Goal: Information Seeking & Learning: Learn about a topic

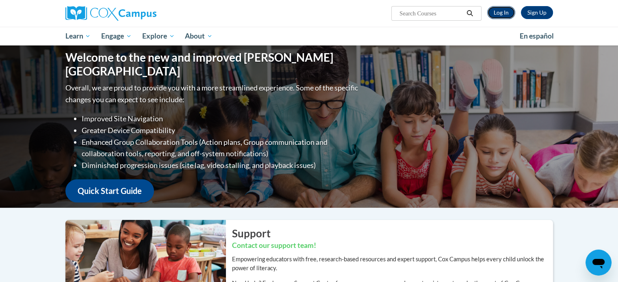
click at [499, 9] on link "Log In" at bounding box center [501, 12] width 28 height 13
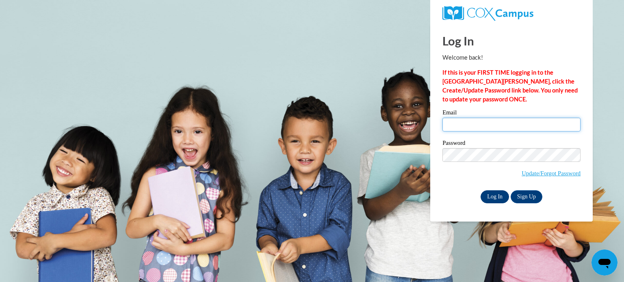
type input "aserpe@teachers.kusd.edu"
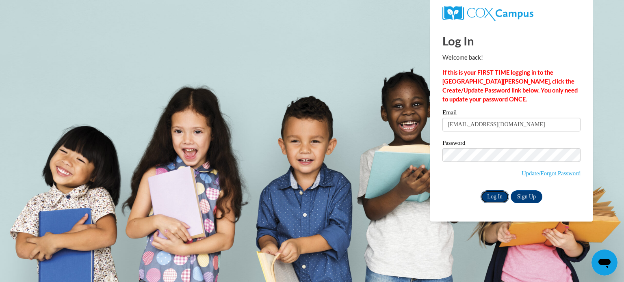
click at [492, 191] on input "Log In" at bounding box center [495, 197] width 28 height 13
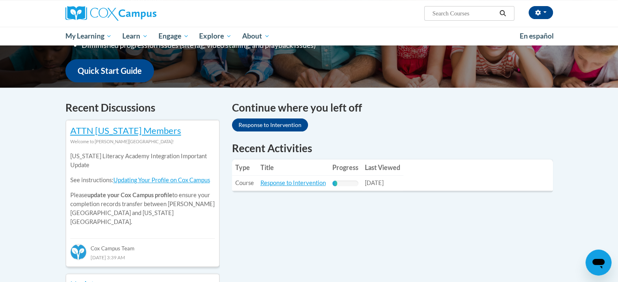
scroll to position [198, 0]
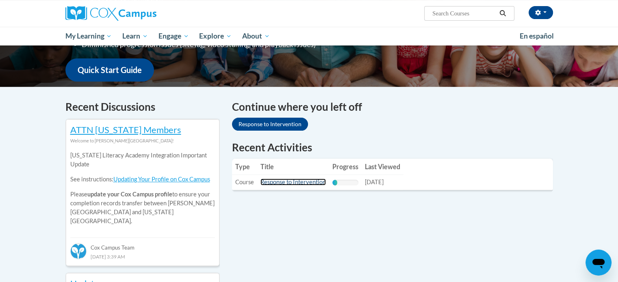
click at [301, 183] on link "Response to Intervention" at bounding box center [292, 182] width 65 height 7
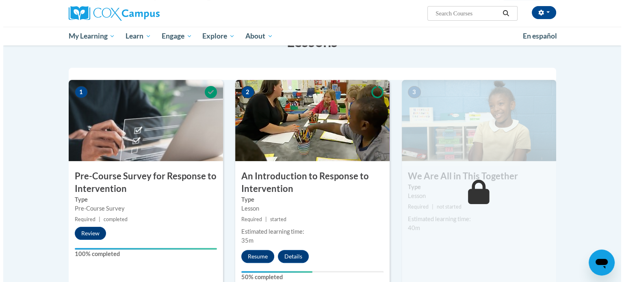
scroll to position [192, 0]
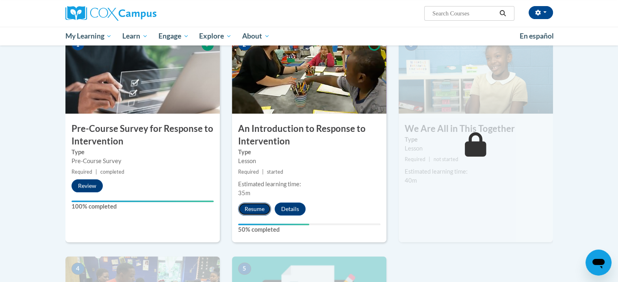
click at [259, 206] on button "Resume" at bounding box center [254, 209] width 33 height 13
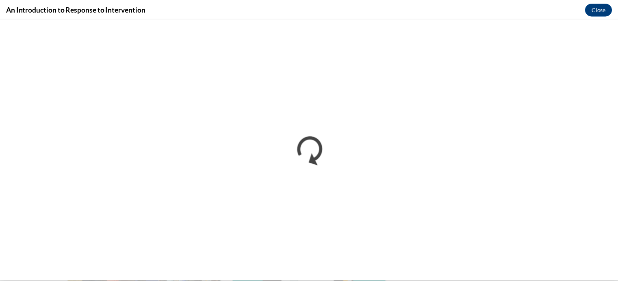
scroll to position [0, 0]
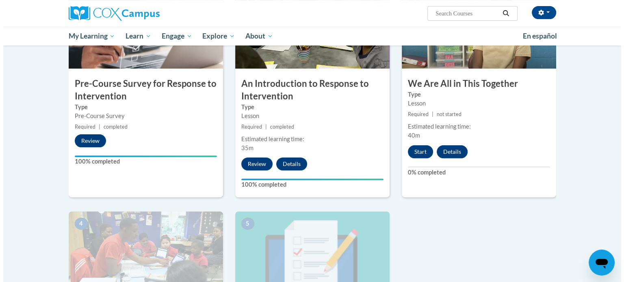
scroll to position [236, 0]
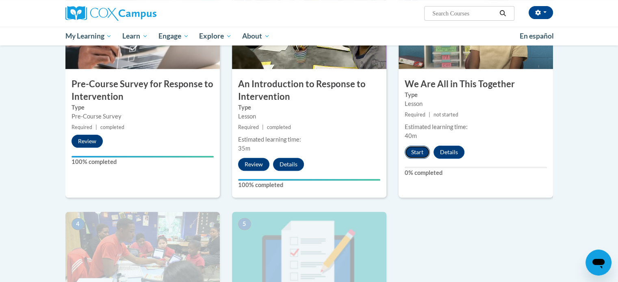
click at [414, 150] on button "Start" at bounding box center [417, 152] width 25 height 13
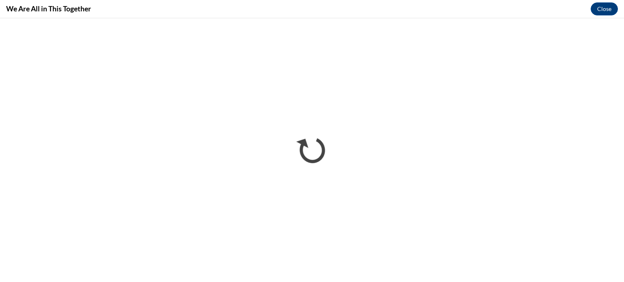
scroll to position [0, 0]
